Goal: Transaction & Acquisition: Obtain resource

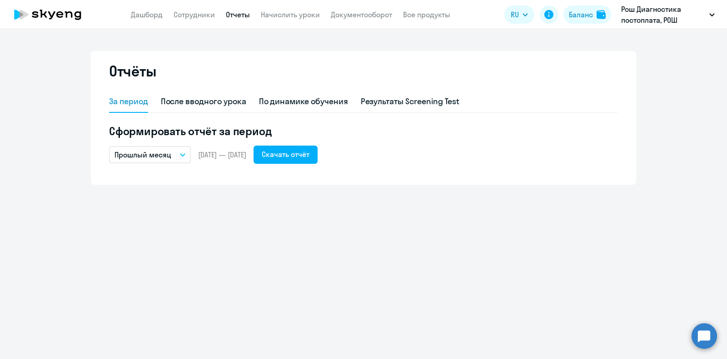
click at [177, 153] on button "Прошлый месяц" at bounding box center [150, 154] width 82 height 17
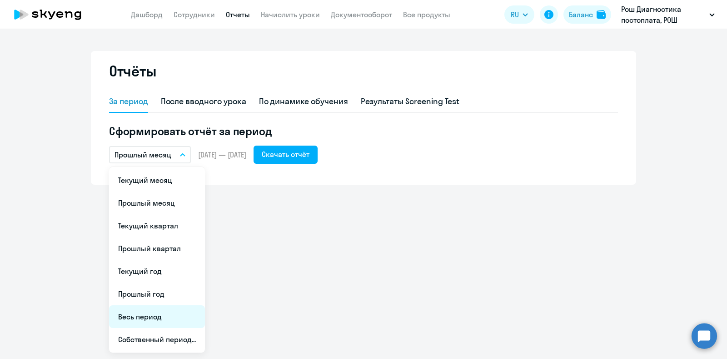
click at [145, 315] on li "Весь период" at bounding box center [157, 316] width 96 height 23
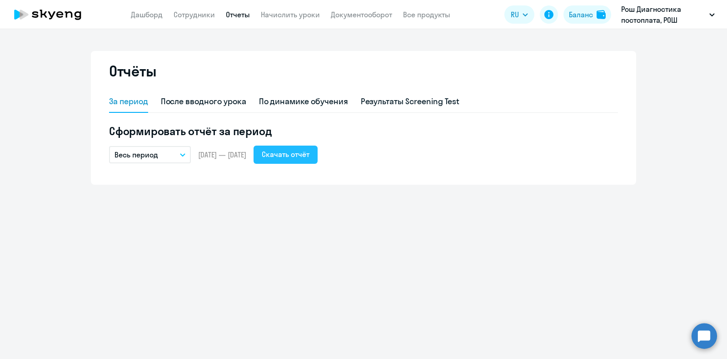
click at [303, 150] on div "Скачать отчёт" at bounding box center [286, 154] width 48 height 11
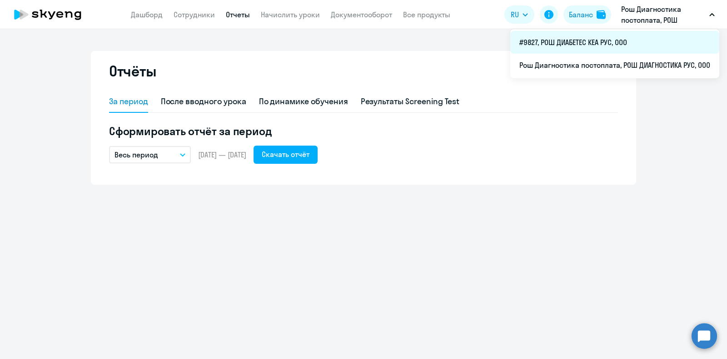
click at [566, 43] on li "#9827, РОШ ДИАБЕТЕС КЕА РУС, ООО" at bounding box center [615, 42] width 209 height 23
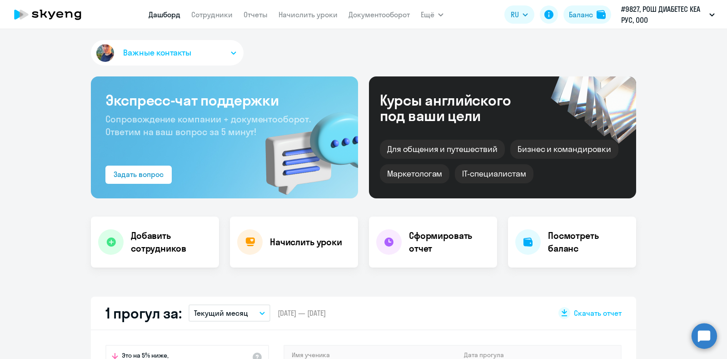
select select "30"
click at [254, 15] on link "Отчеты" at bounding box center [256, 14] width 24 height 9
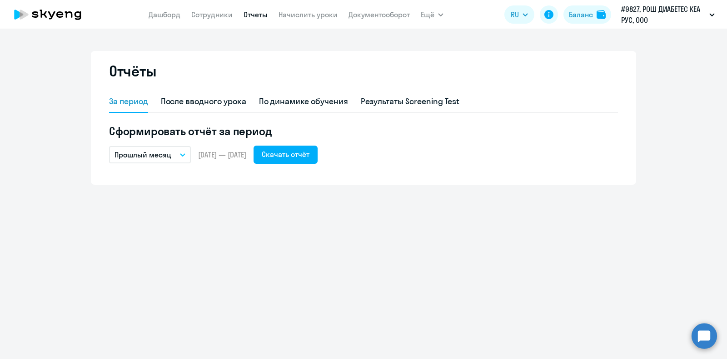
click at [185, 151] on button "Прошлый месяц" at bounding box center [150, 154] width 82 height 17
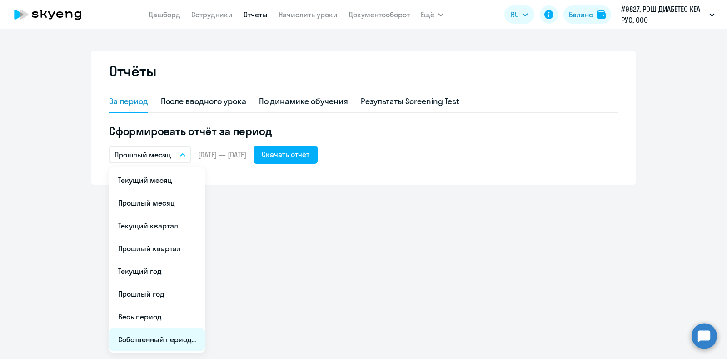
click at [146, 337] on li "Собственный период..." at bounding box center [157, 339] width 96 height 23
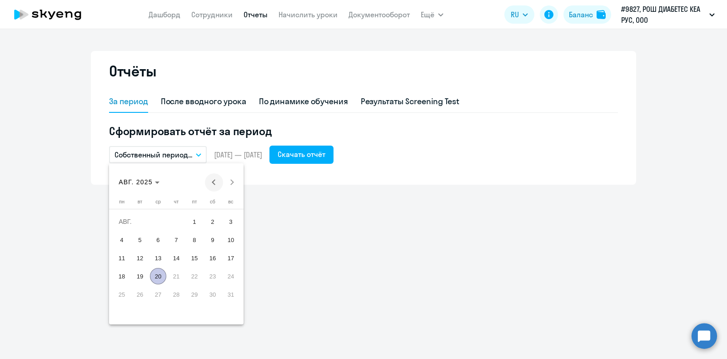
click at [213, 181] on button "Previous month" at bounding box center [214, 182] width 18 height 18
click at [143, 239] on span "1" at bounding box center [140, 239] width 16 height 16
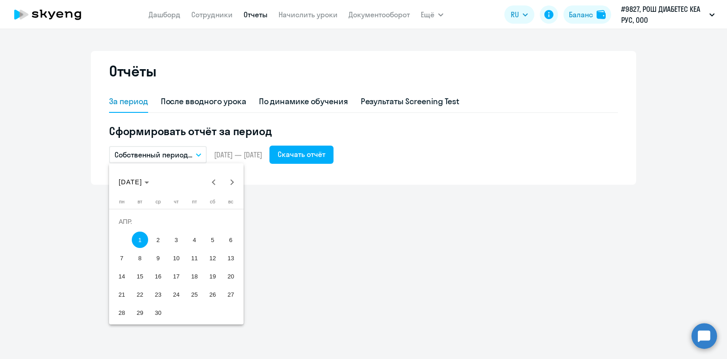
click at [268, 155] on div at bounding box center [363, 179] width 727 height 359
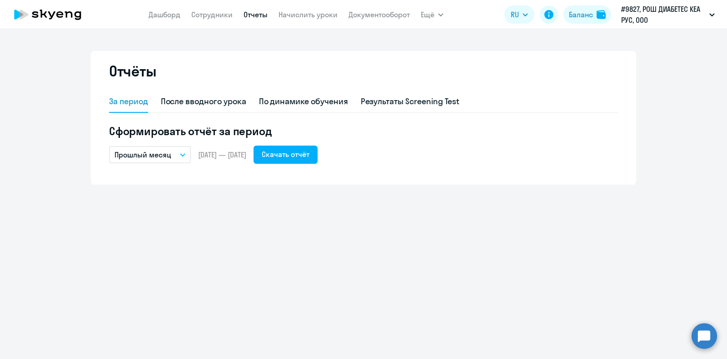
click at [178, 154] on button "Прошлый месяц" at bounding box center [150, 154] width 82 height 17
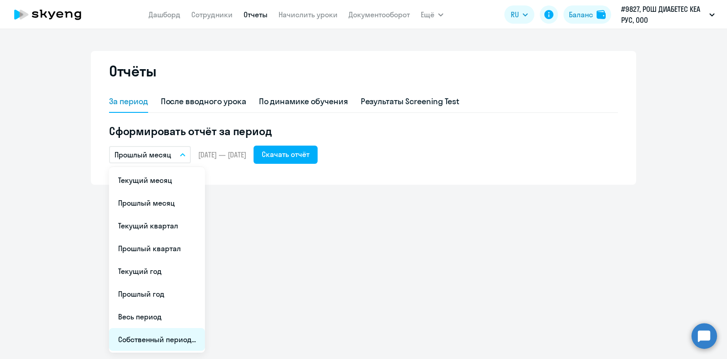
click at [155, 341] on li "Собственный период..." at bounding box center [157, 339] width 96 height 23
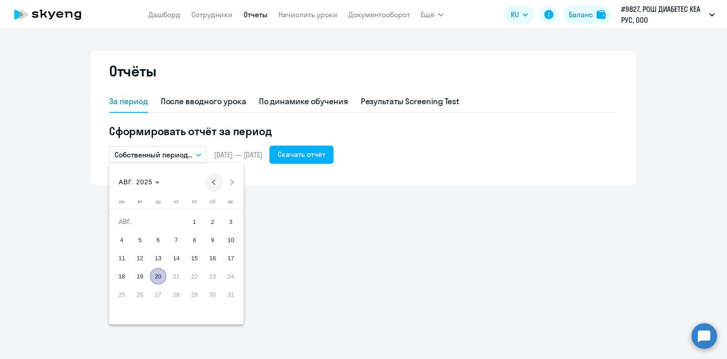
click at [210, 182] on span "Previous month" at bounding box center [214, 182] width 18 height 18
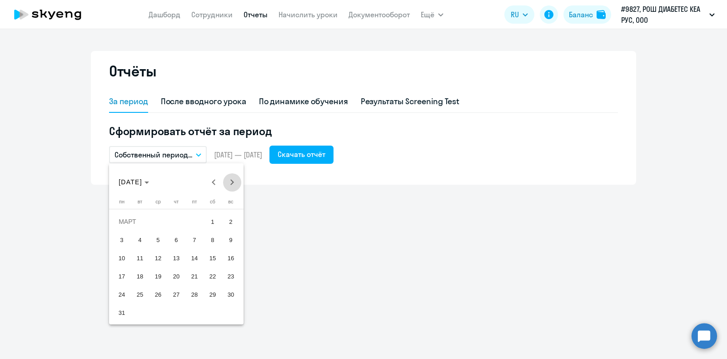
click at [230, 181] on button "Next month" at bounding box center [232, 182] width 18 height 18
click at [139, 240] on span "1" at bounding box center [140, 239] width 16 height 16
click at [233, 181] on button "Next month" at bounding box center [232, 182] width 18 height 18
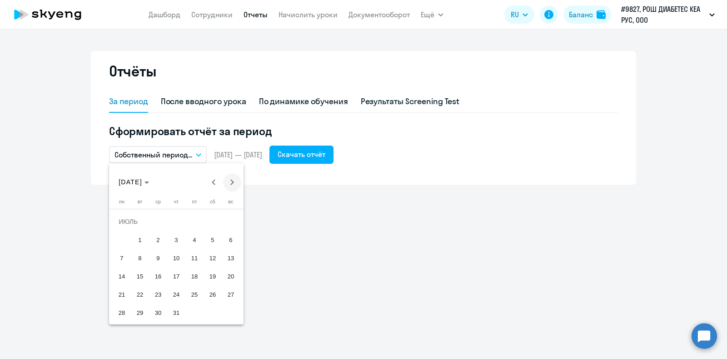
click at [233, 181] on button "Next month" at bounding box center [232, 182] width 18 height 18
click at [160, 277] on span "20" at bounding box center [158, 276] width 16 height 16
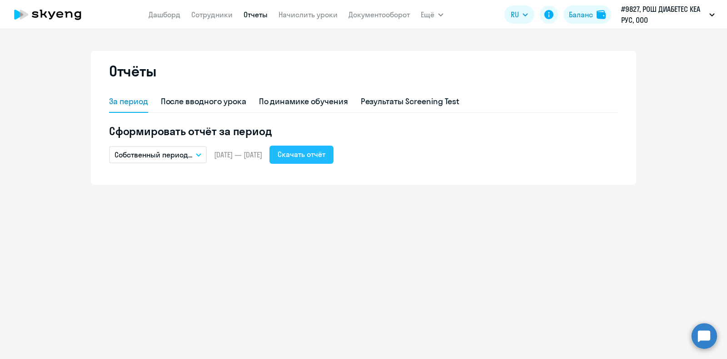
click at [325, 153] on div "Скачать отчёт" at bounding box center [302, 154] width 48 height 11
